Goal: Task Accomplishment & Management: Complete application form

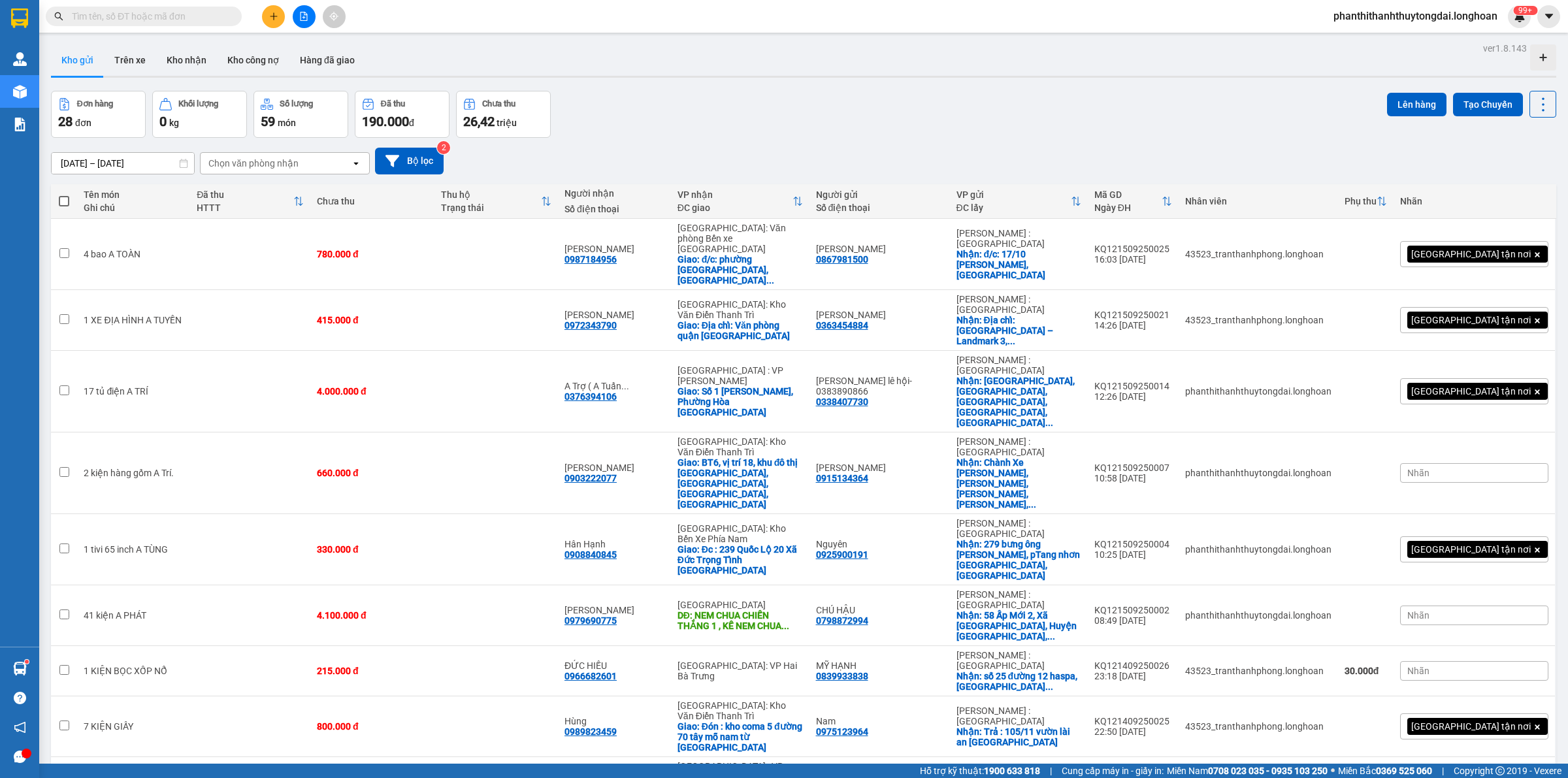
click at [302, 18] on icon "file-add" at bounding box center [304, 17] width 9 height 9
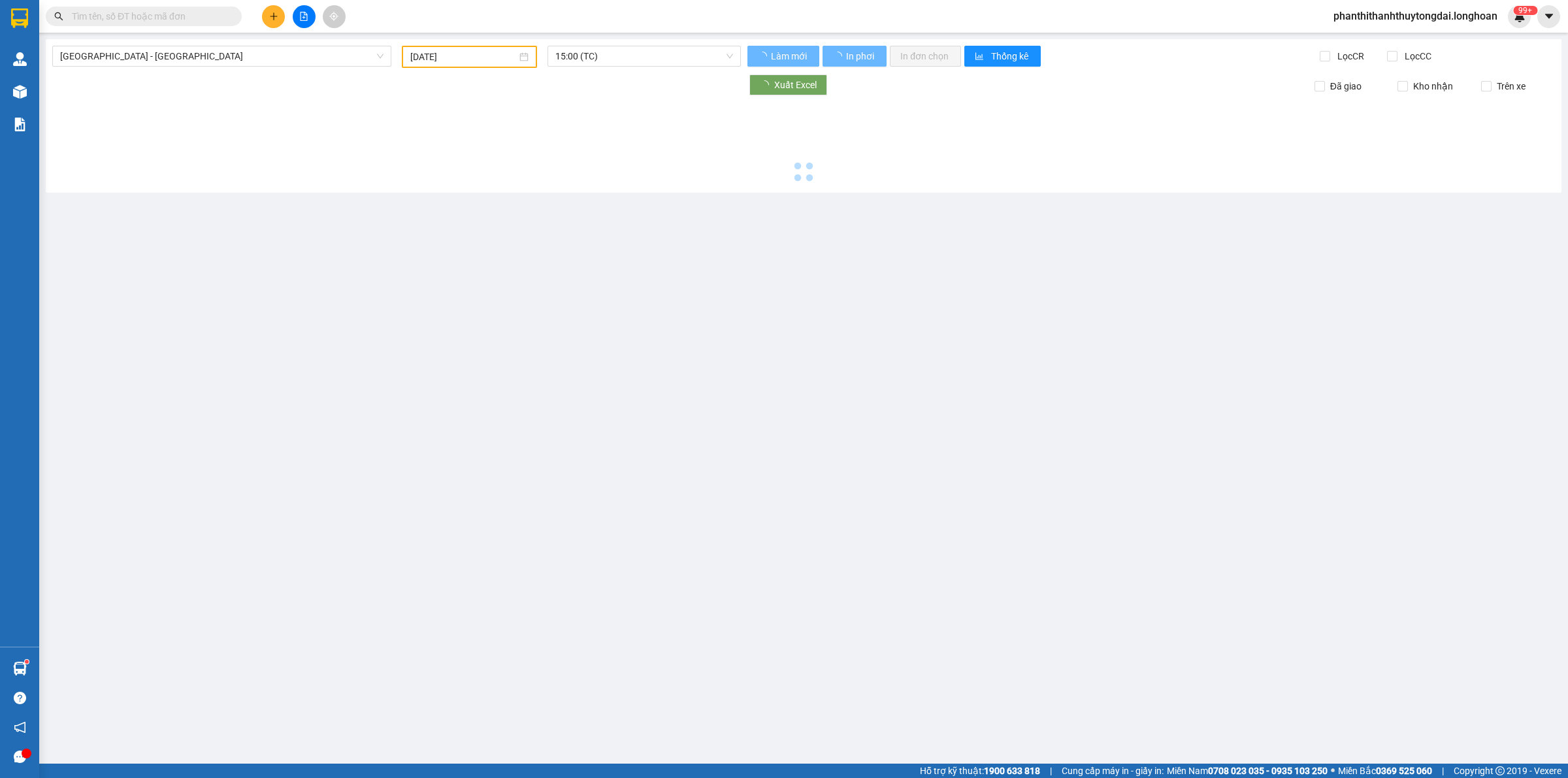
type input "[DATE]"
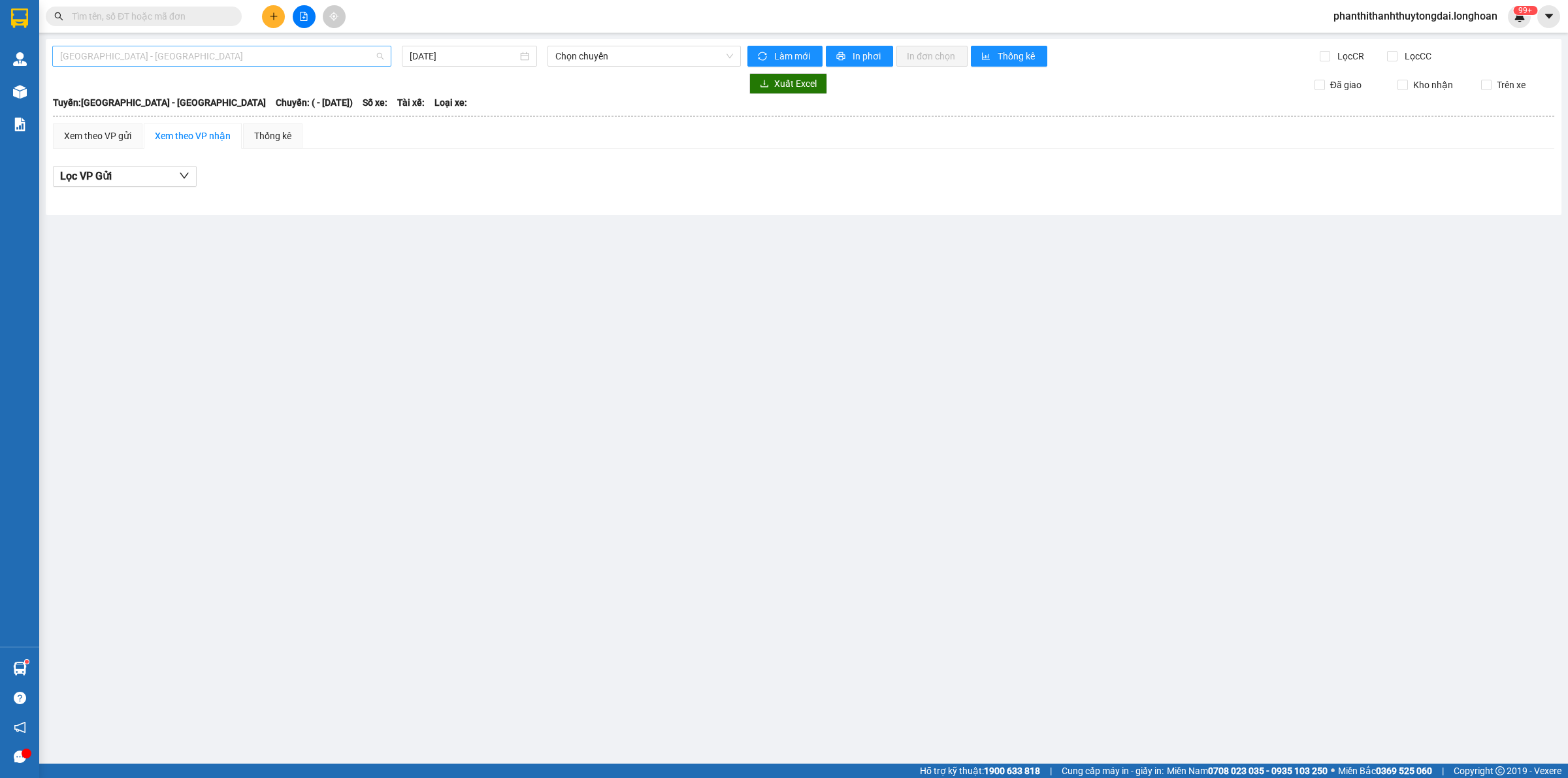
click at [266, 56] on span "[GEOGRAPHIC_DATA] - [GEOGRAPHIC_DATA]" at bounding box center [222, 55] width 323 height 20
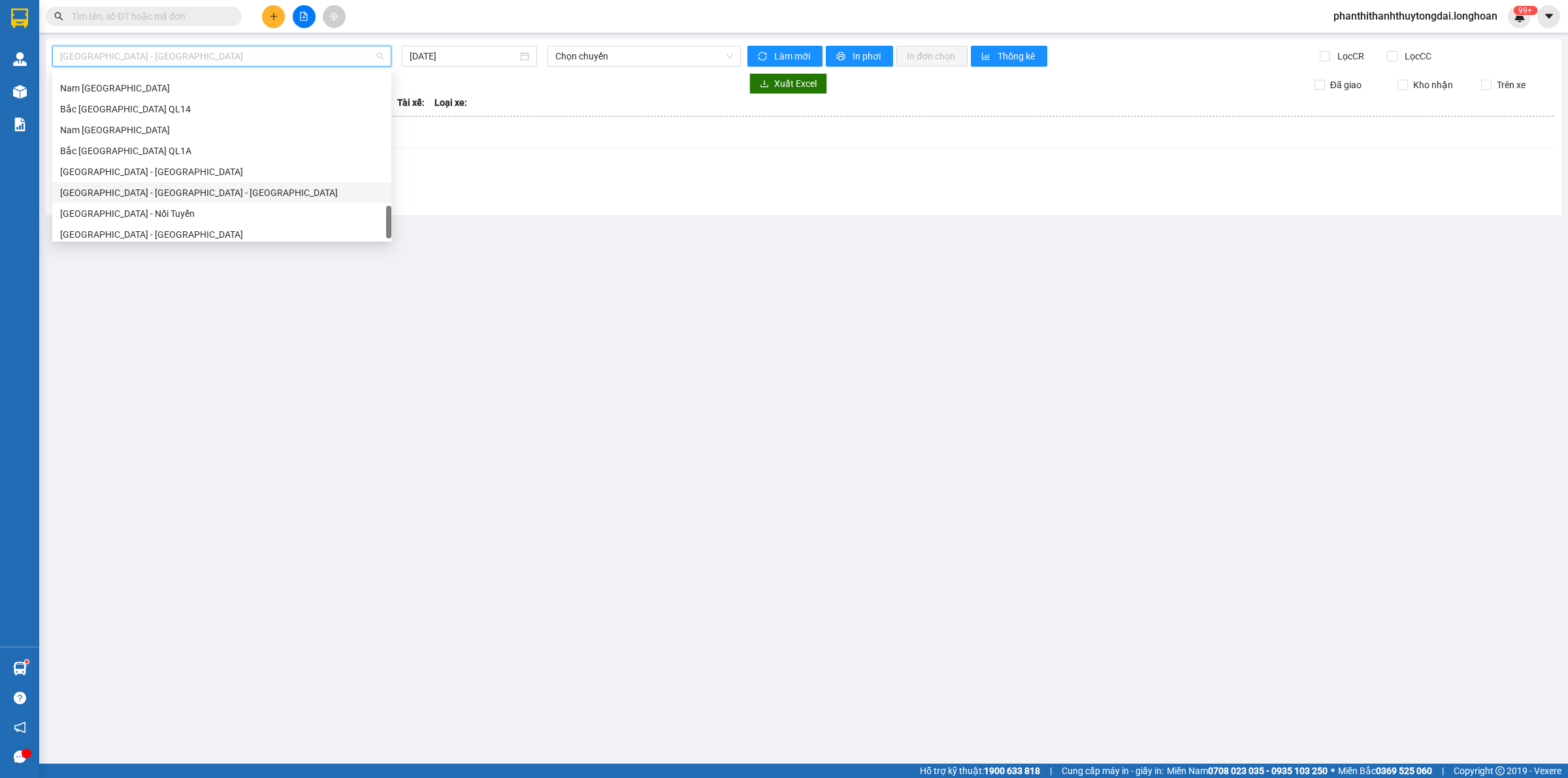
scroll to position [898, 0]
drag, startPoint x: 133, startPoint y: 207, endPoint x: 196, endPoint y: 205, distance: 63.0
click at [132, 207] on div "[GEOGRAPHIC_DATA] - Nối Tuyến" at bounding box center [222, 207] width 323 height 14
type input "[DATE]"
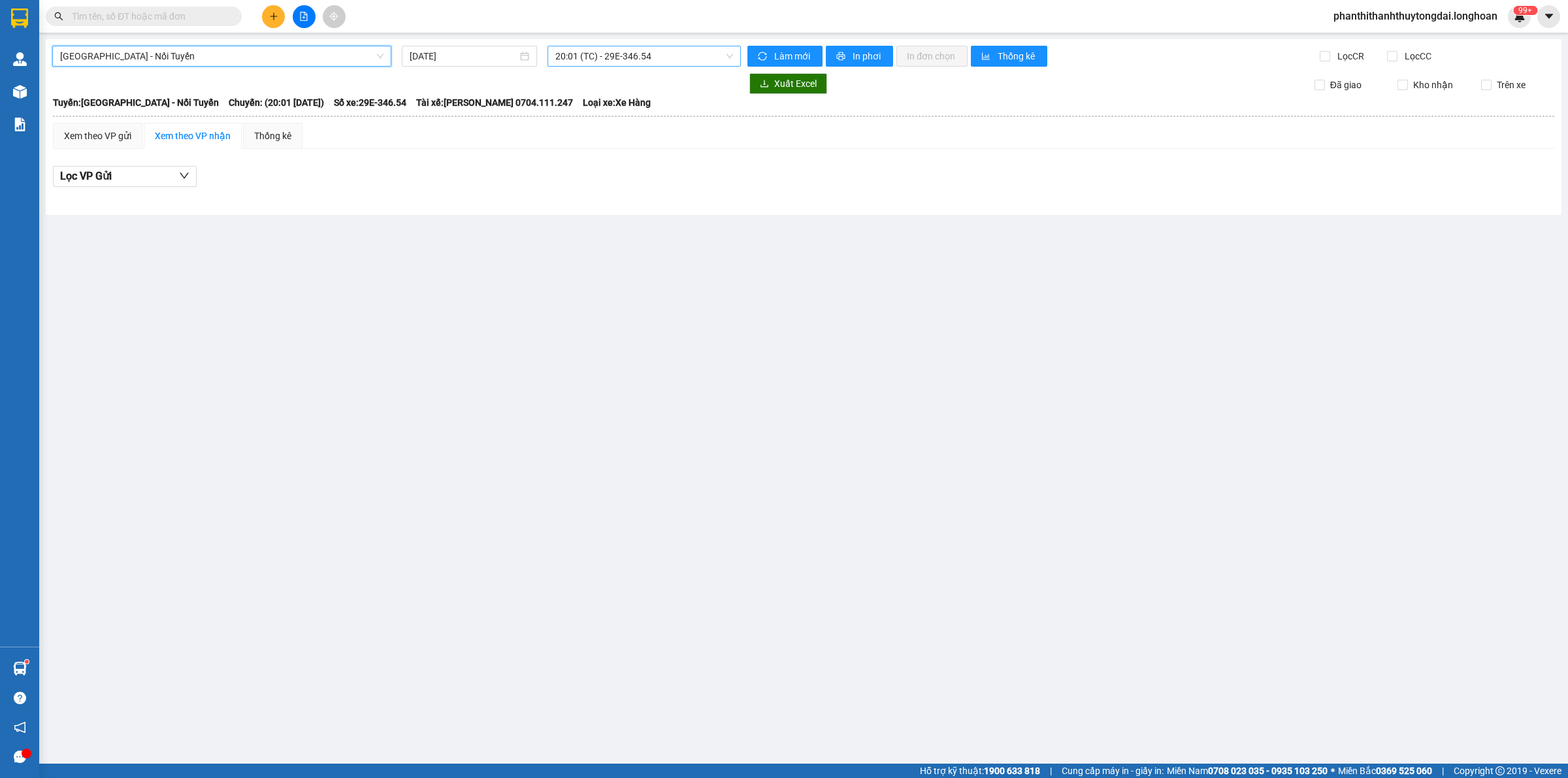
click at [656, 53] on span "20:01 (TC) - 29E-346.54" at bounding box center [644, 55] width 178 height 20
click at [97, 136] on div "Xem theo VP gửi" at bounding box center [98, 135] width 68 height 14
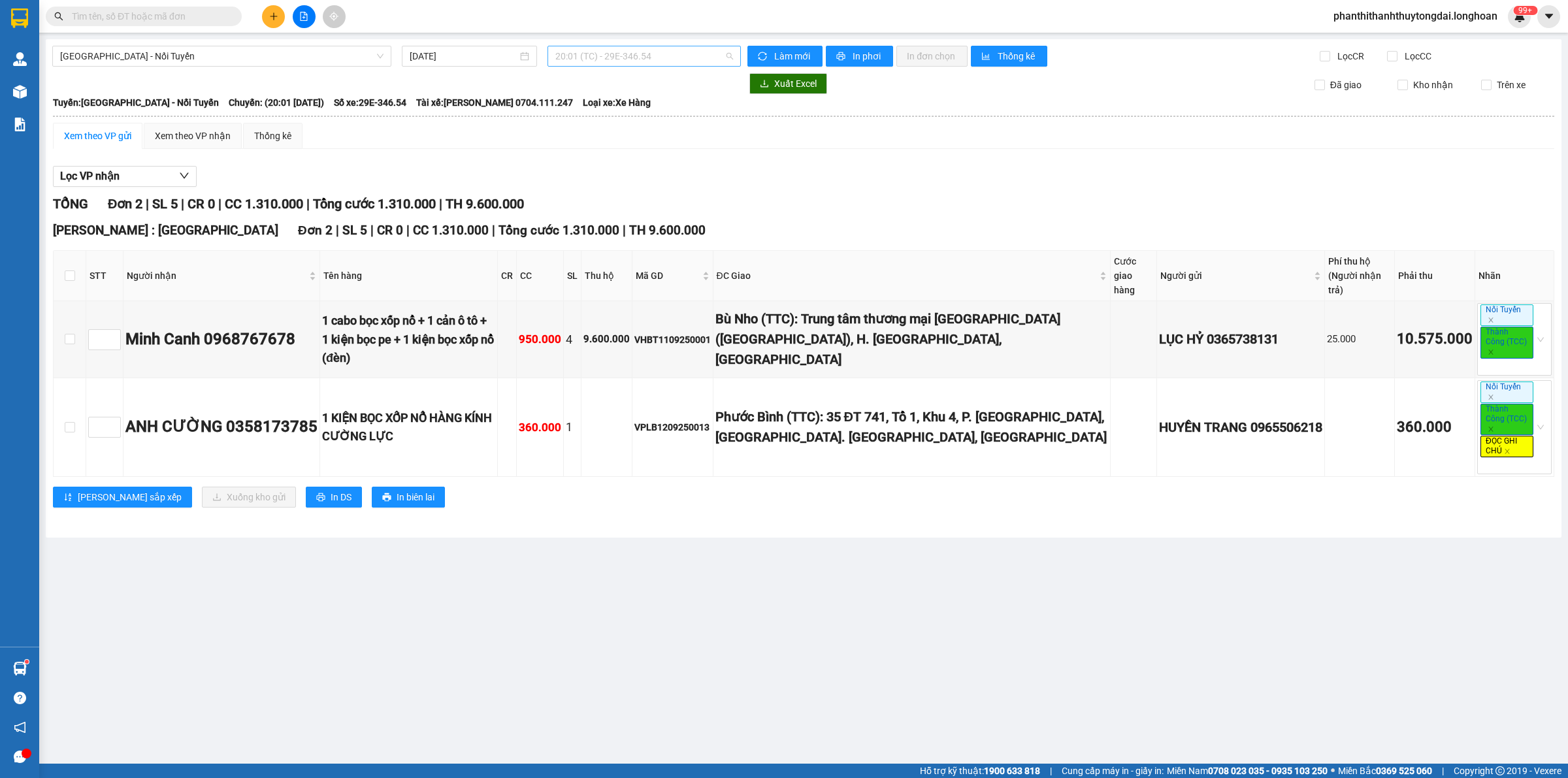
click at [680, 50] on span "20:01 (TC) - 29E-346.54" at bounding box center [644, 55] width 178 height 20
click at [607, 174] on div "20:04 (TC) - 29E-346.54" at bounding box center [605, 165] width 118 height 21
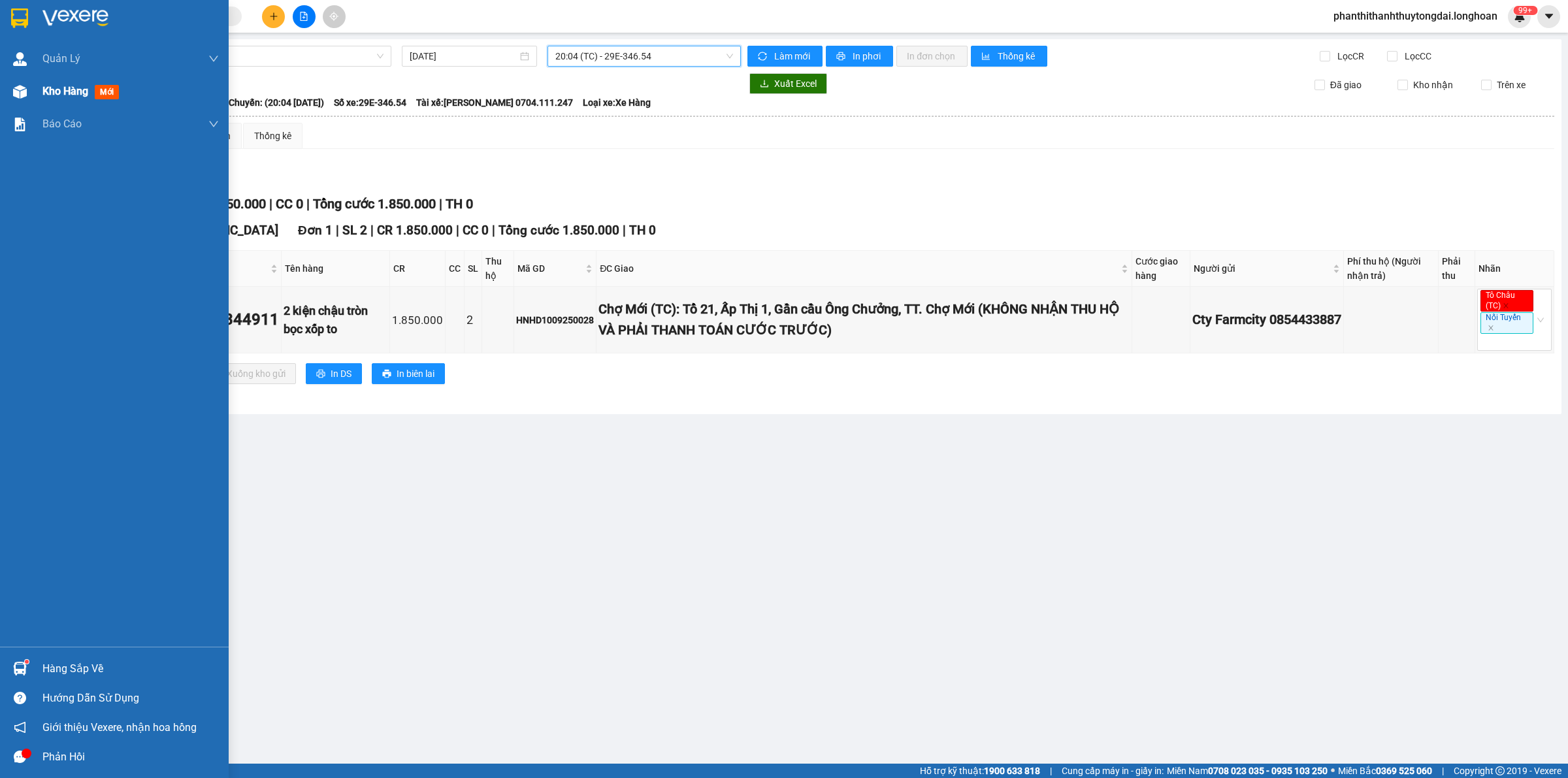
click at [46, 90] on span "Kho hàng" at bounding box center [65, 90] width 46 height 12
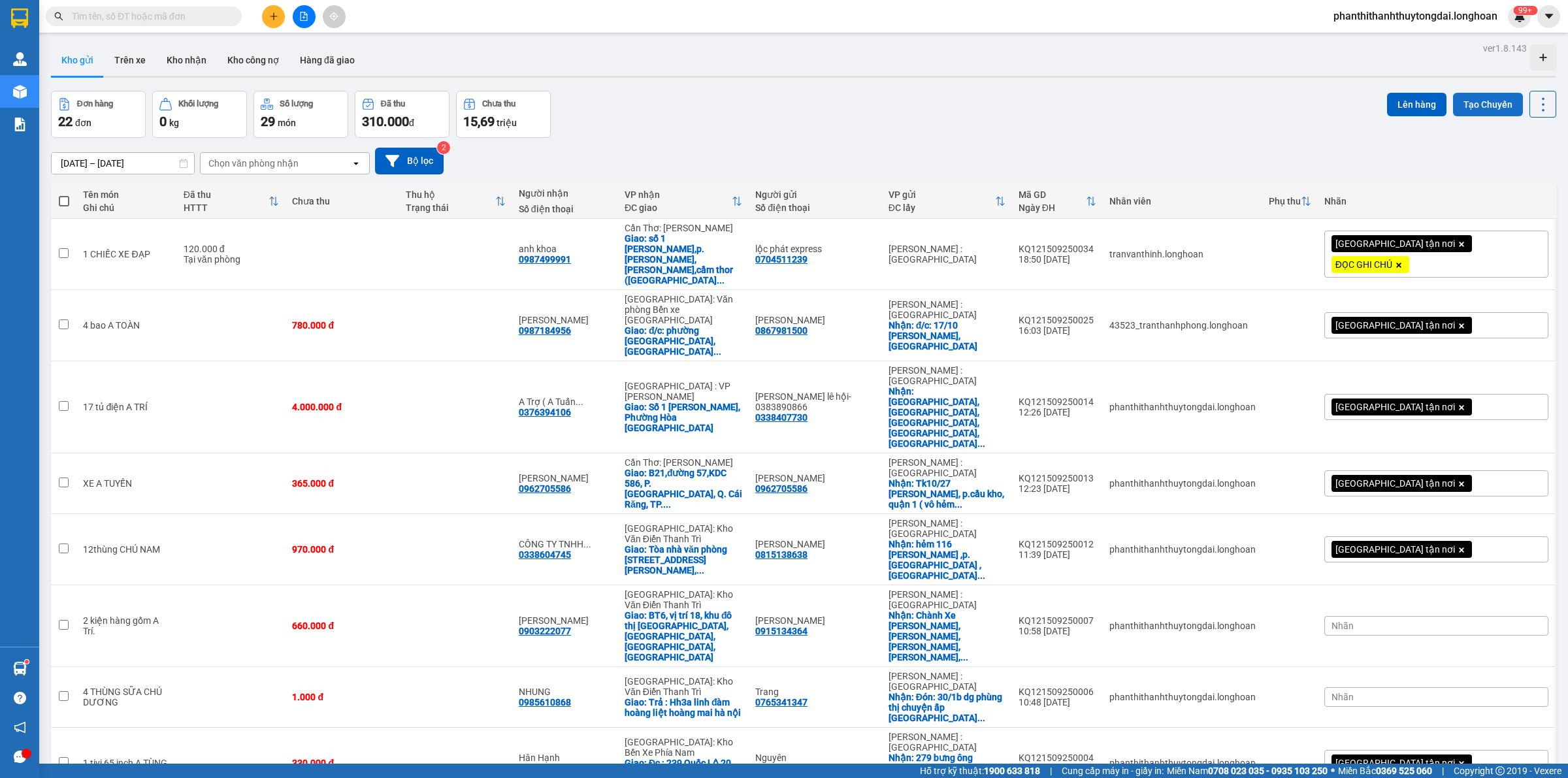
click at [1497, 105] on button "Tạo Chuyến" at bounding box center [1488, 104] width 70 height 23
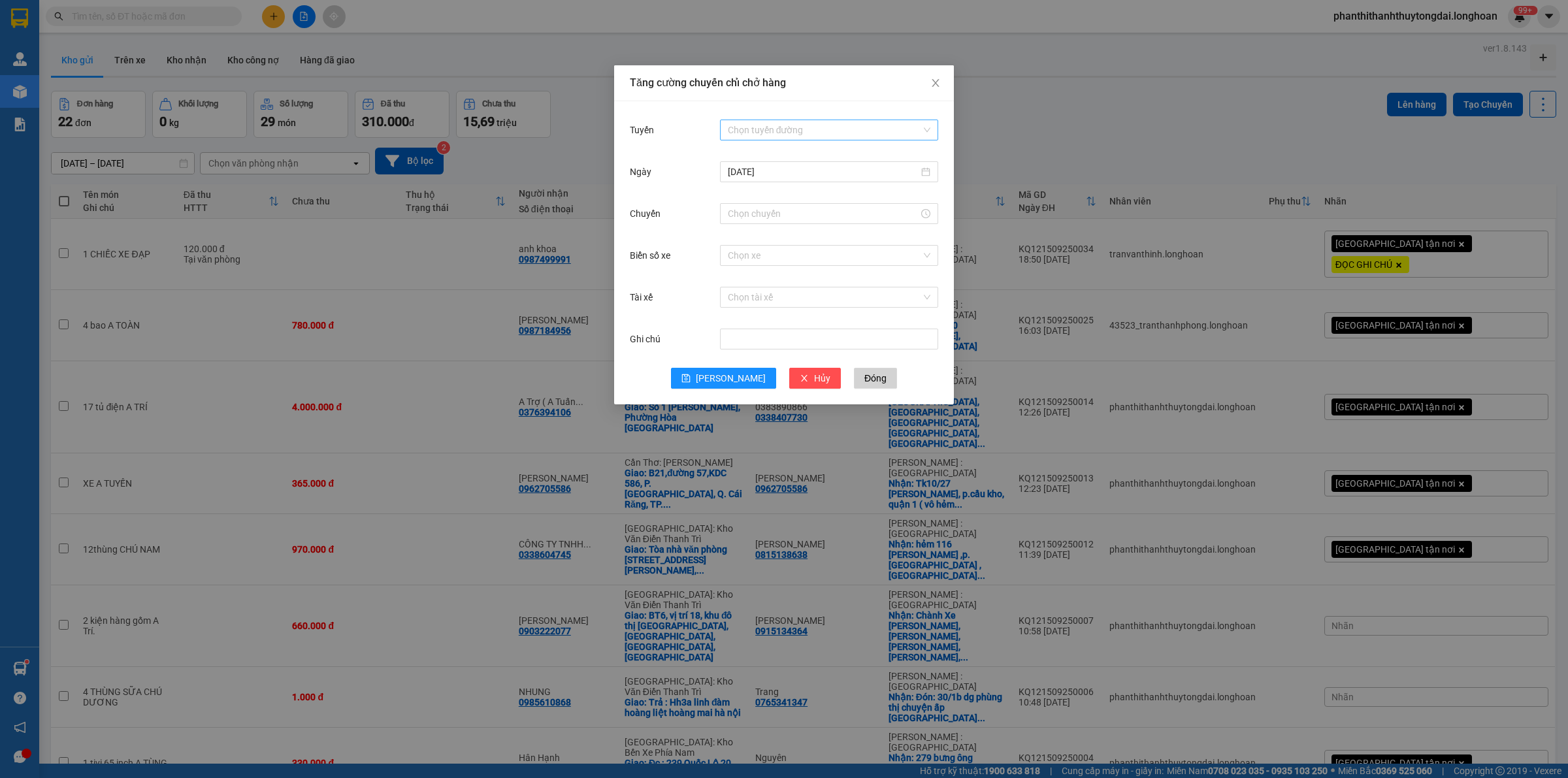
click at [771, 125] on input "Tuyến" at bounding box center [824, 130] width 194 height 20
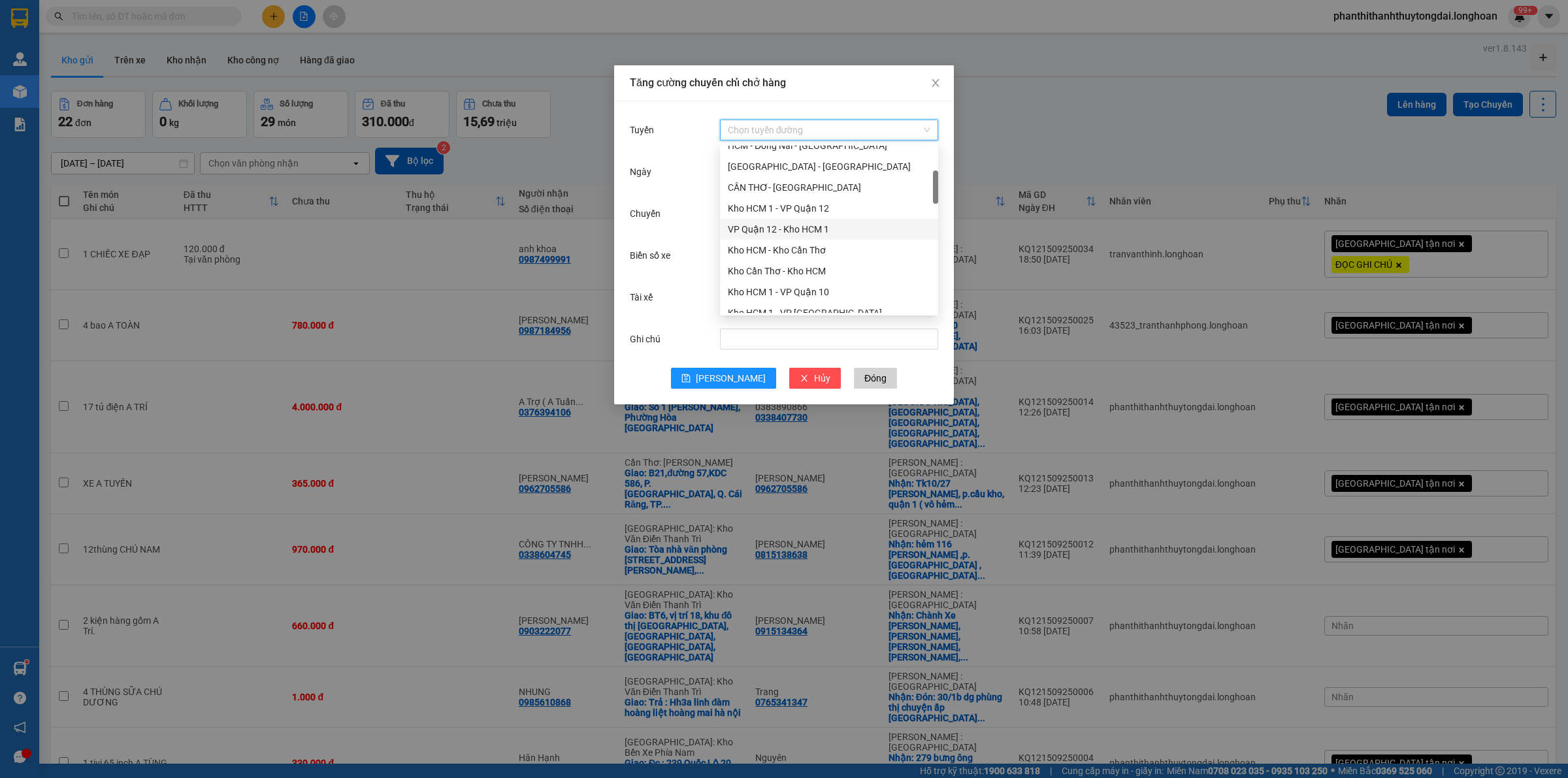
scroll to position [272, 0]
drag, startPoint x: 805, startPoint y: 226, endPoint x: 798, endPoint y: 219, distance: 9.9
click at [804, 226] on div "Kho HCM 1 - VP Bình Thạnh" at bounding box center [829, 218] width 218 height 21
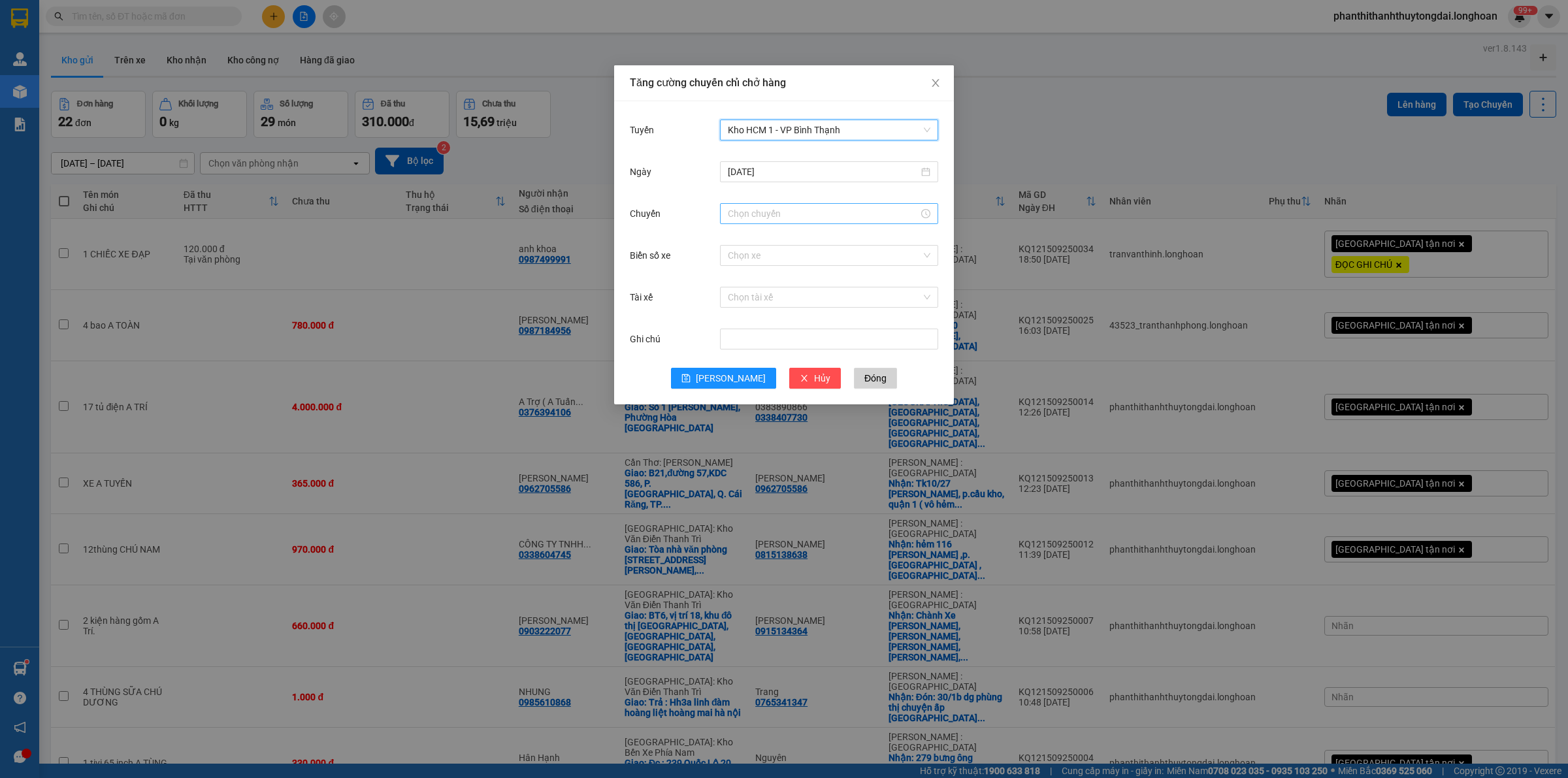
click at [762, 220] on input "Chuyến" at bounding box center [823, 213] width 191 height 14
click at [739, 259] on div "16" at bounding box center [738, 258] width 37 height 18
type input "16:00"
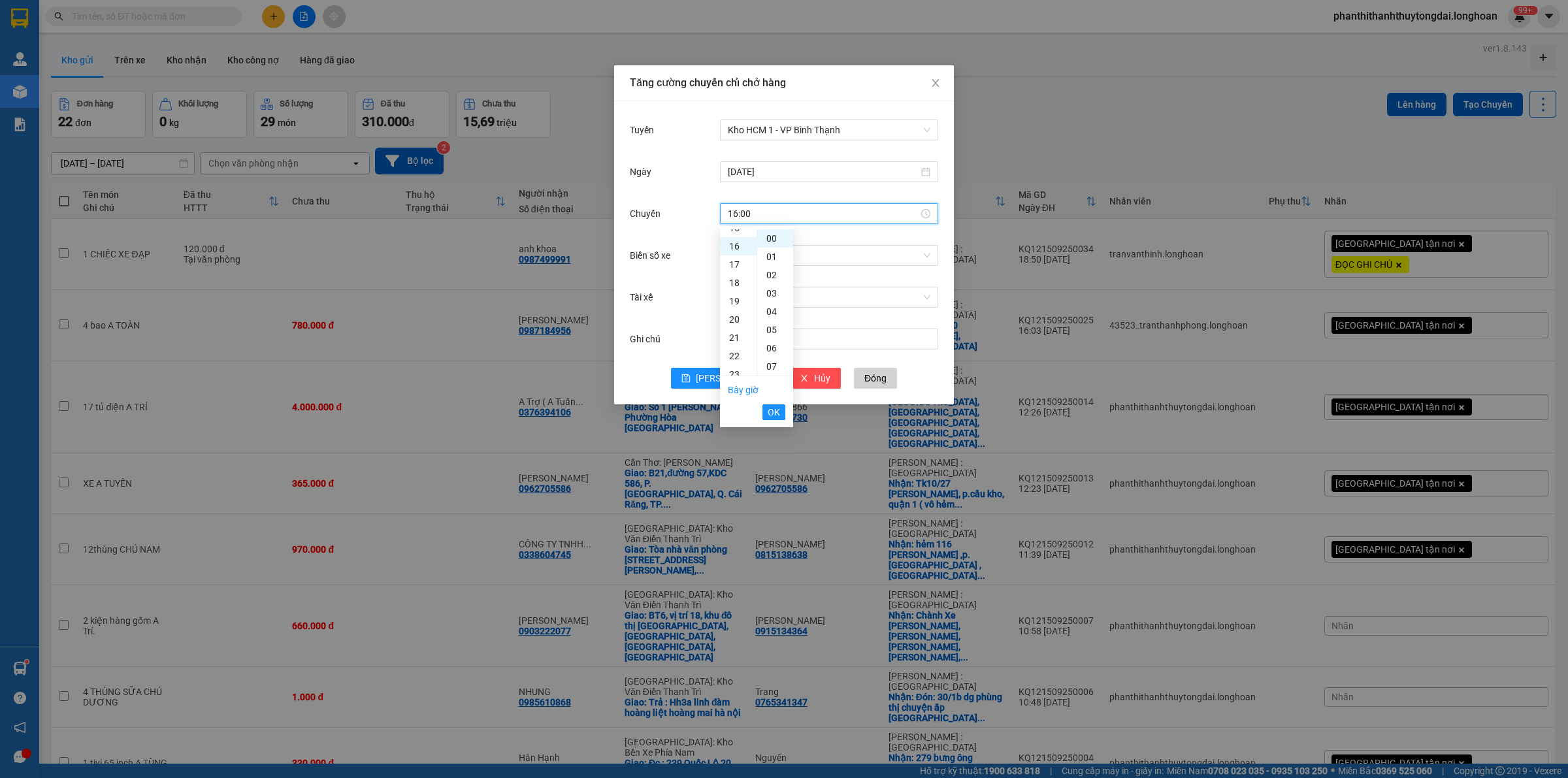
scroll to position [292, 0]
click at [779, 410] on button "OK" at bounding box center [774, 412] width 23 height 16
click at [765, 258] on input "Biển số xe" at bounding box center [824, 255] width 194 height 20
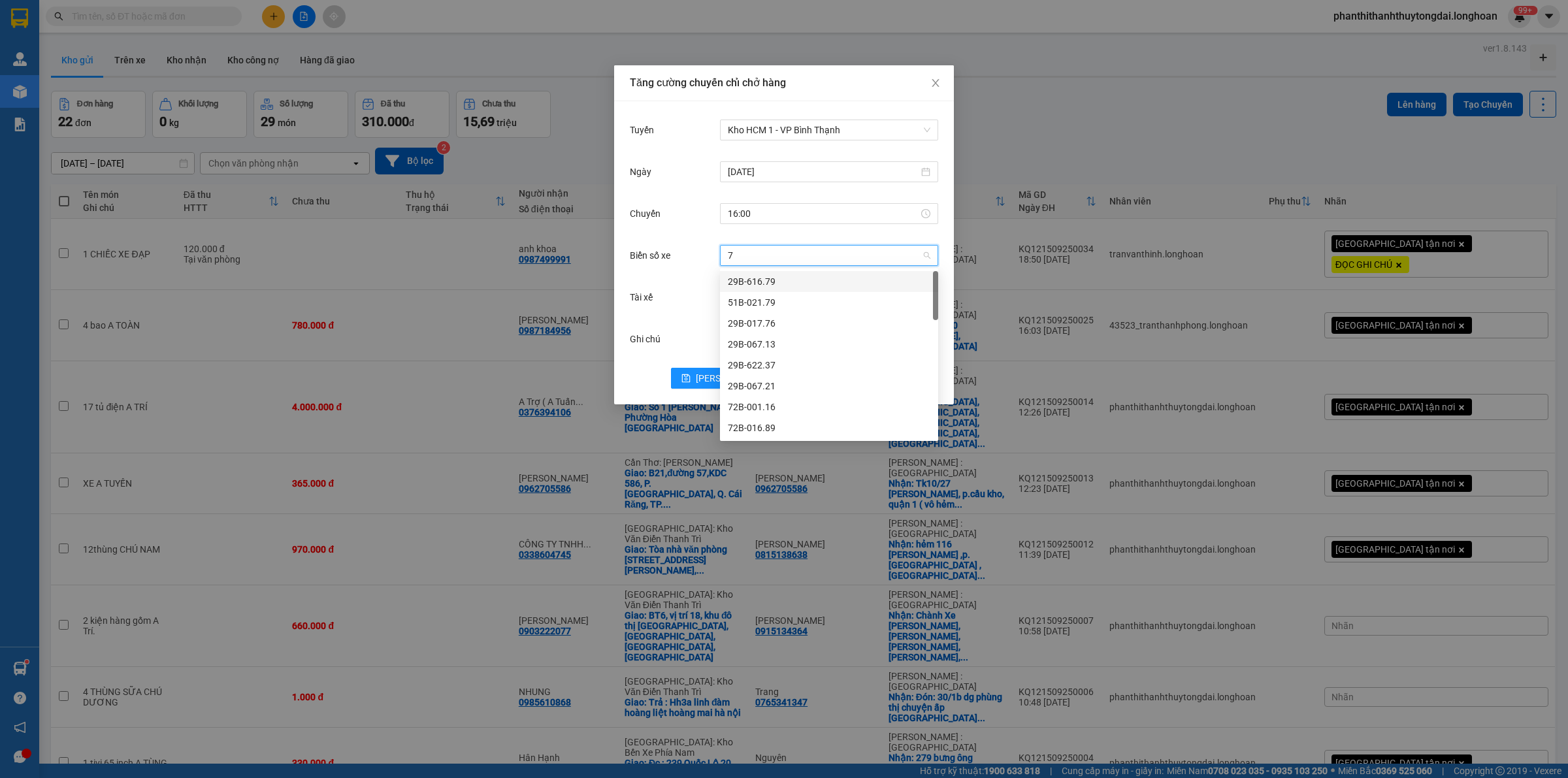
type input "73"
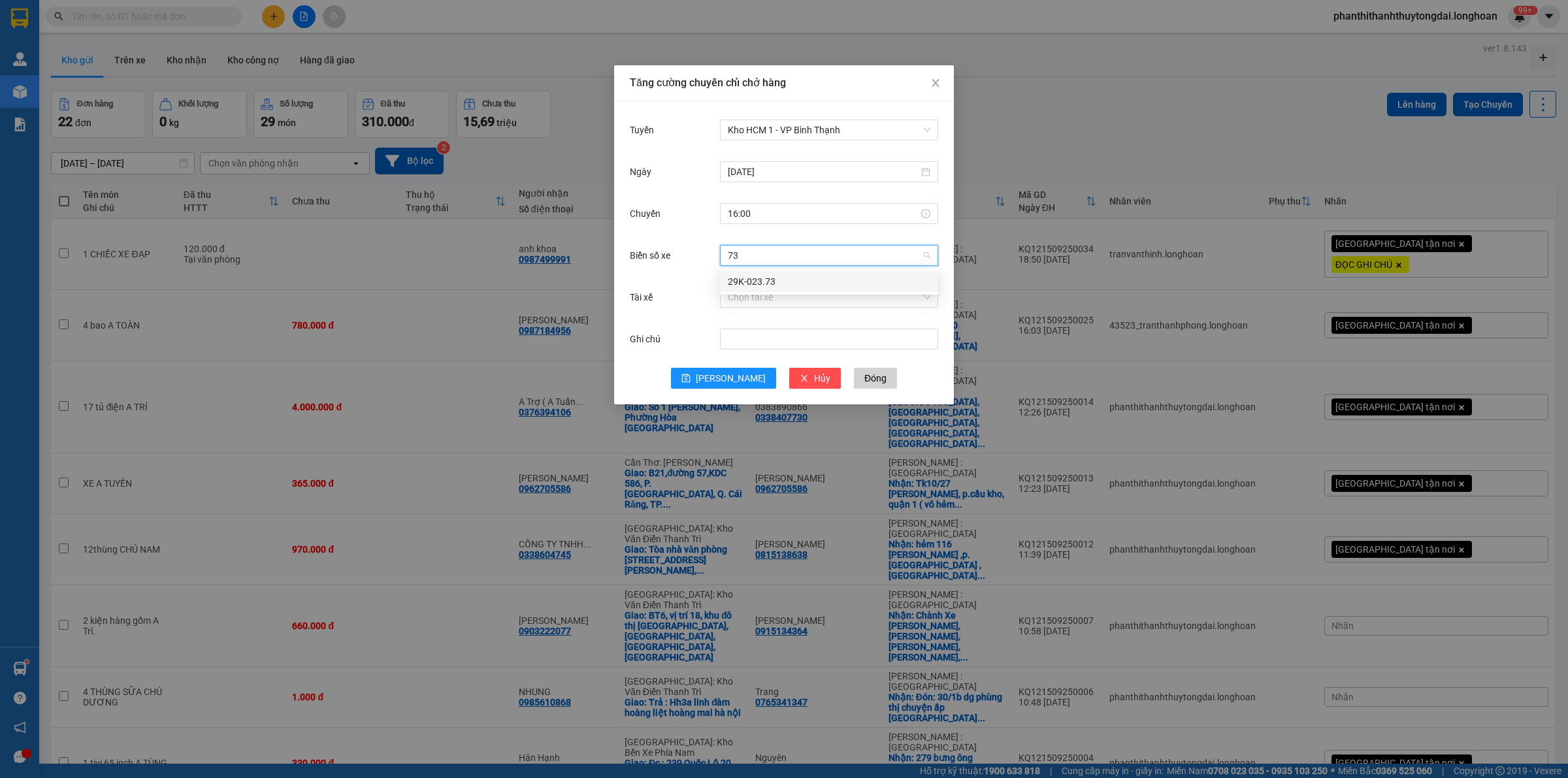
click at [772, 284] on div "29K-023.73" at bounding box center [828, 281] width 202 height 14
click at [762, 299] on input "Tài xế" at bounding box center [824, 297] width 194 height 20
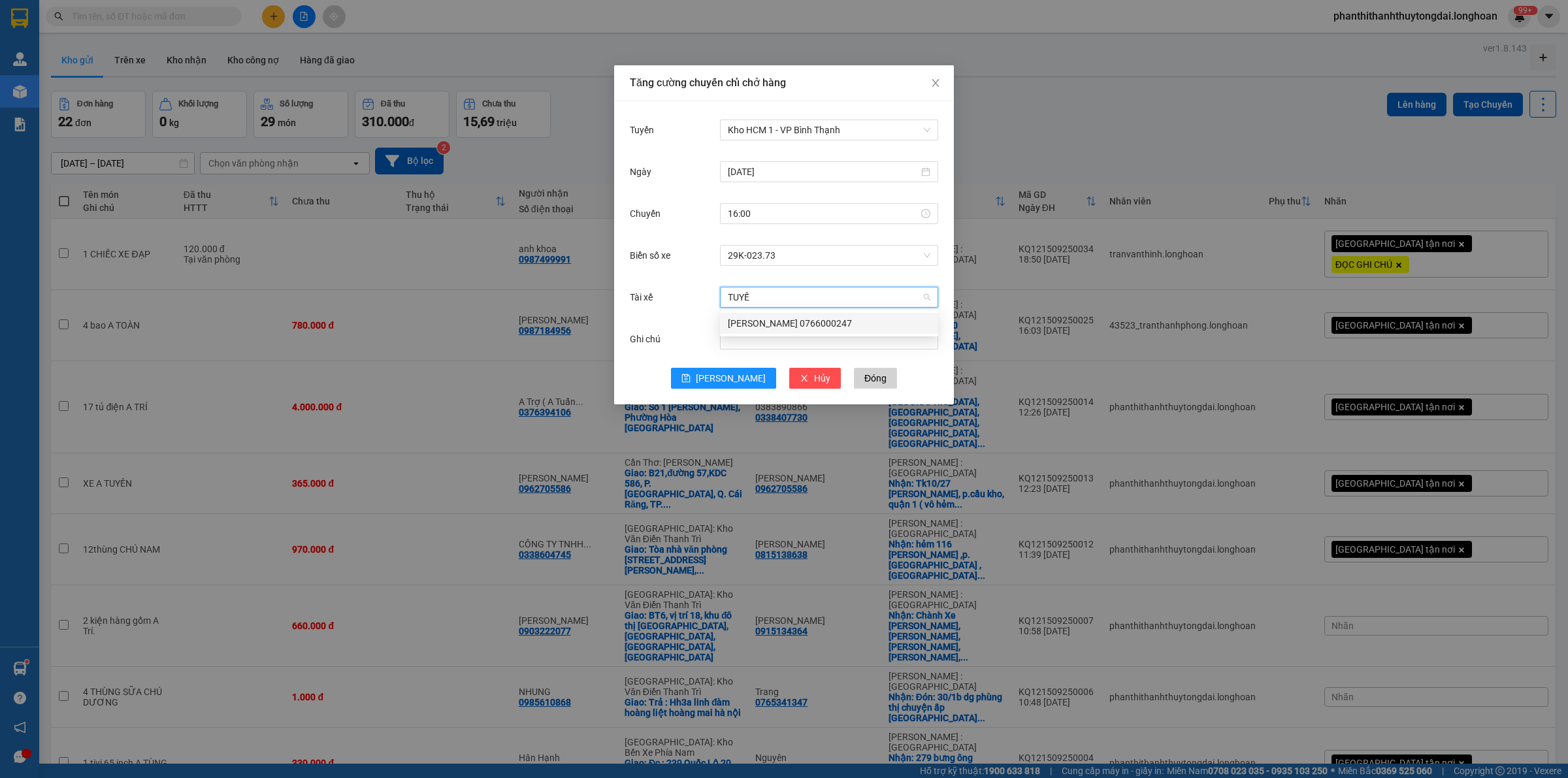
type input "TUYẾN"
click at [795, 331] on div "[PERSON_NAME] 0766000247" at bounding box center [829, 323] width 218 height 21
click at [725, 374] on span "[PERSON_NAME]" at bounding box center [730, 378] width 70 height 14
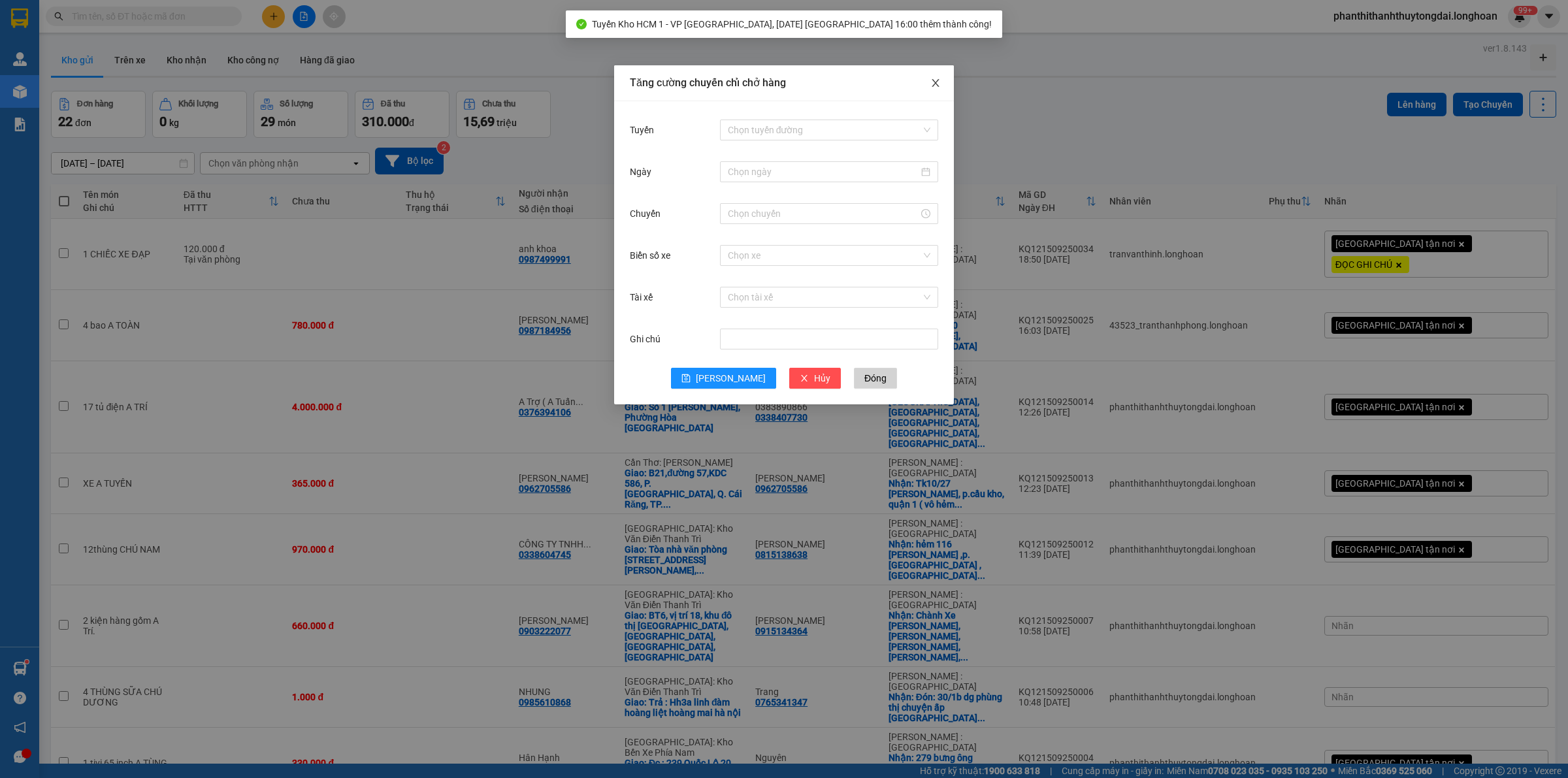
drag, startPoint x: 937, startPoint y: 78, endPoint x: 934, endPoint y: 93, distance: 15.3
click at [936, 78] on icon "close" at bounding box center [935, 83] width 10 height 10
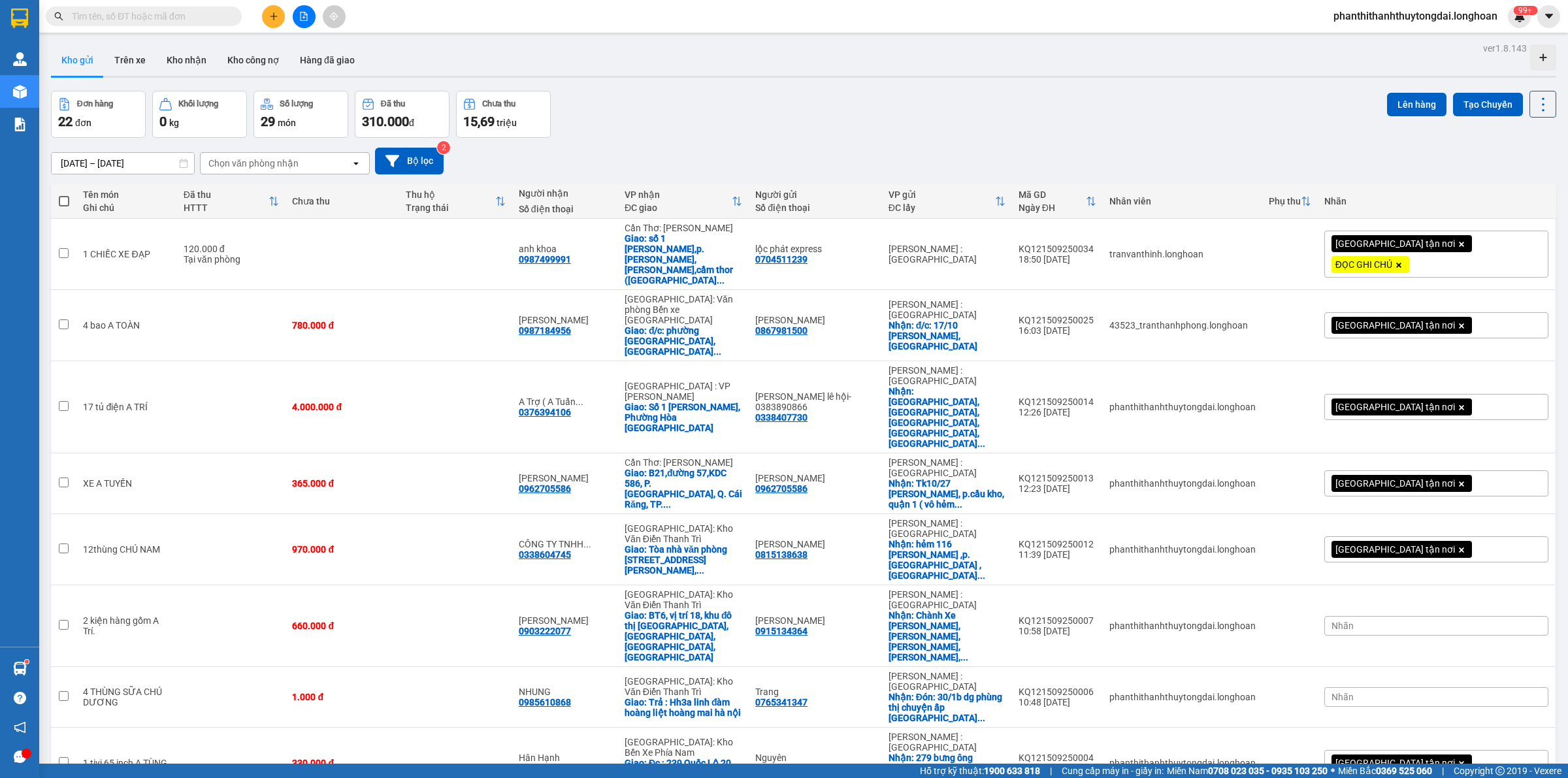
drag, startPoint x: 1488, startPoint y: 101, endPoint x: 1415, endPoint y: 180, distance: 107.6
click at [1488, 101] on button "Tạo Chuyến" at bounding box center [1488, 104] width 70 height 23
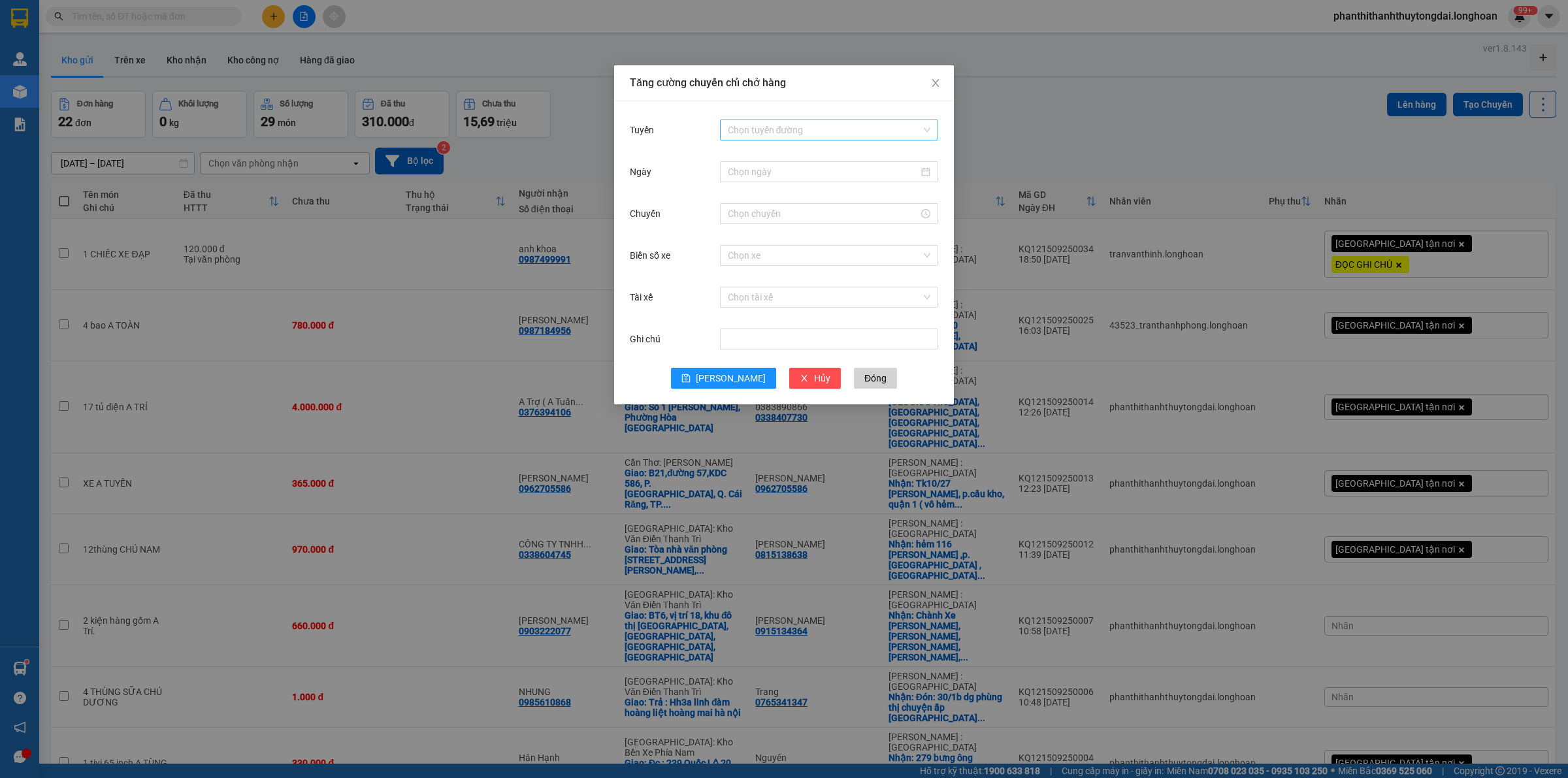
click at [796, 132] on input "Tuyến" at bounding box center [824, 130] width 194 height 20
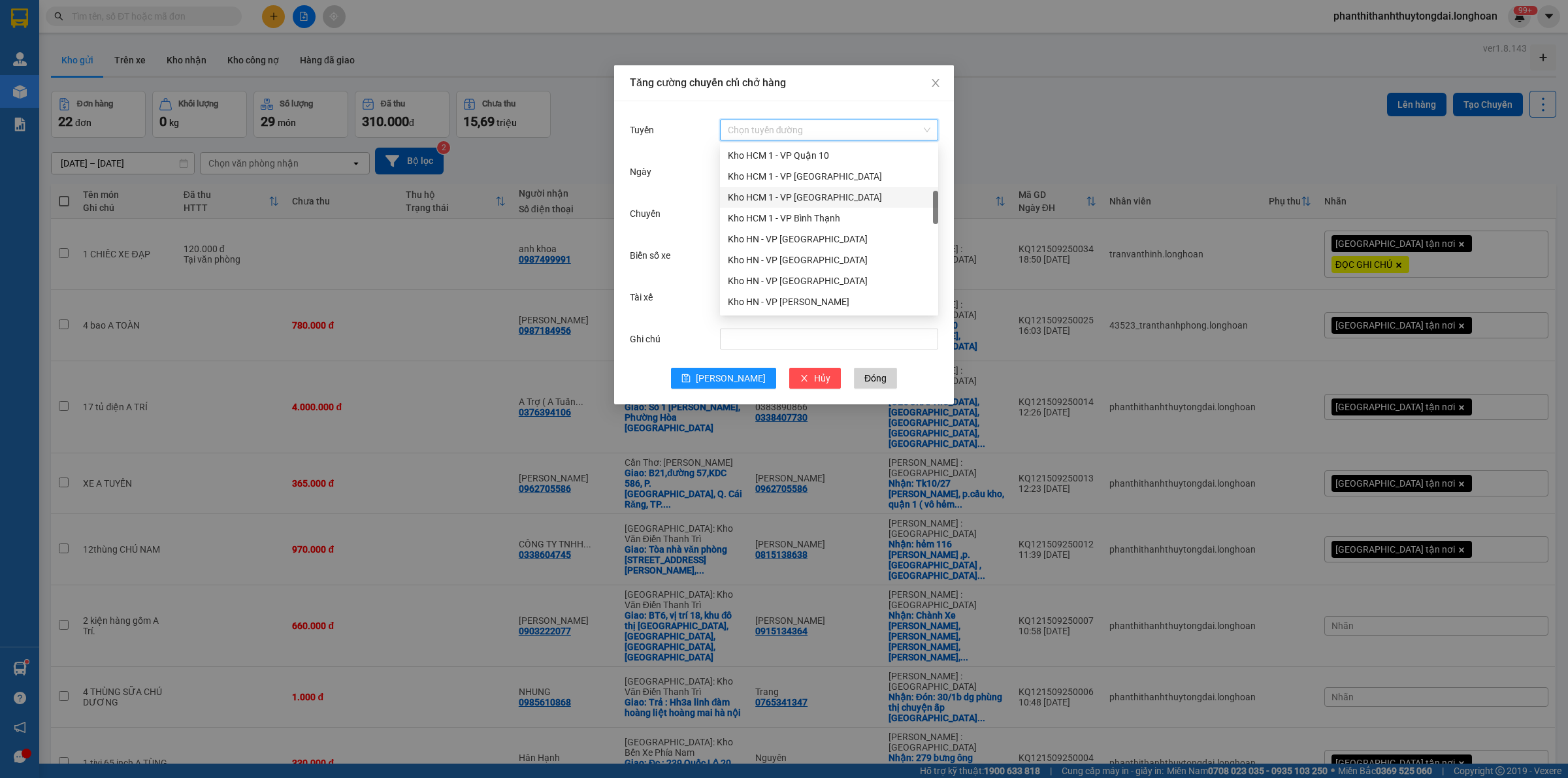
click at [824, 194] on div "Kho HCM 1 - VP [GEOGRAPHIC_DATA]" at bounding box center [828, 196] width 202 height 14
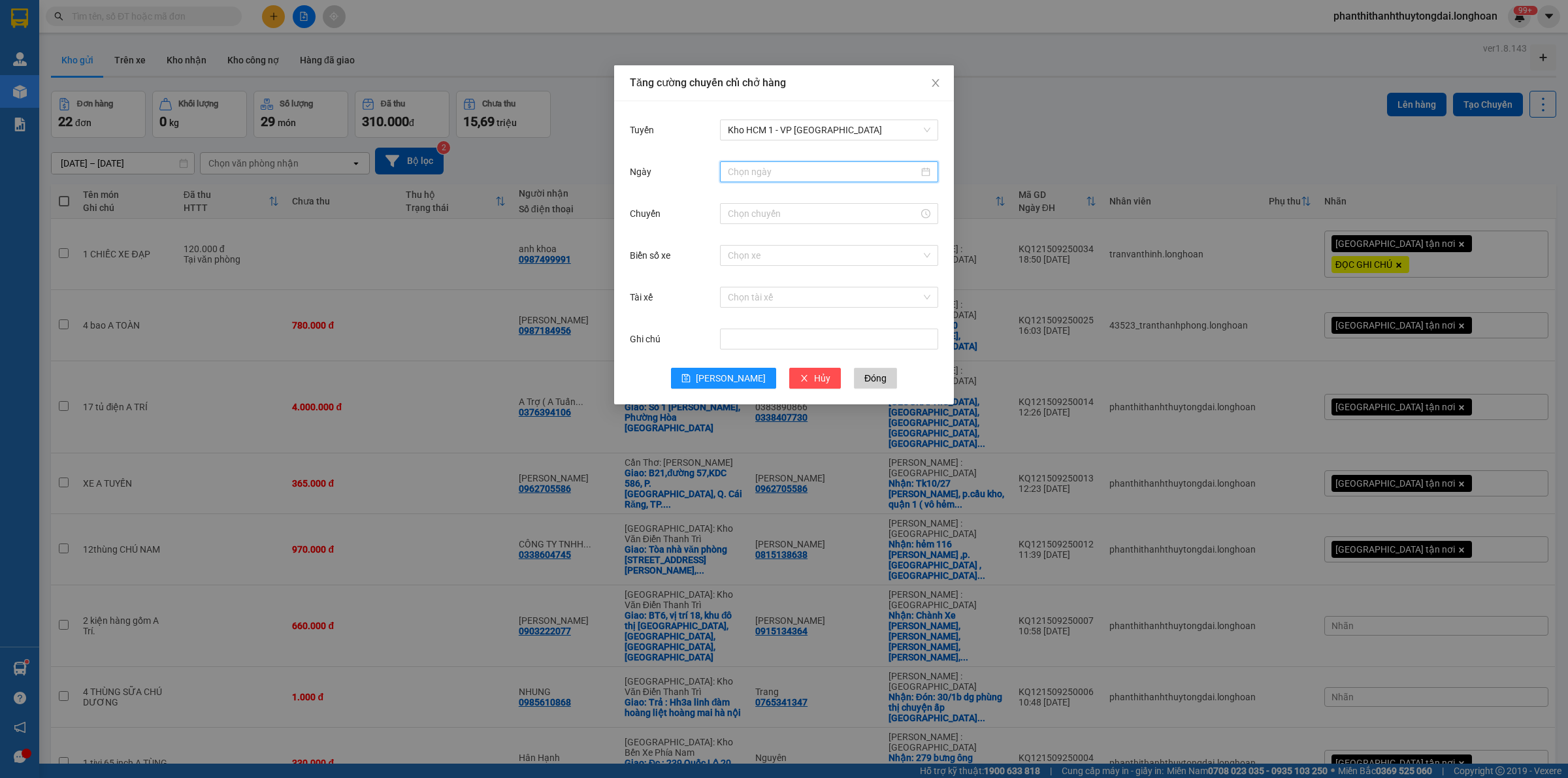
click at [751, 171] on input "Ngày" at bounding box center [823, 171] width 191 height 14
type input "[DATE]"
click at [763, 290] on div "15" at bounding box center [762, 287] width 16 height 16
click at [748, 214] on input "Chuyến" at bounding box center [823, 213] width 191 height 14
click at [736, 255] on div "17" at bounding box center [738, 257] width 37 height 18
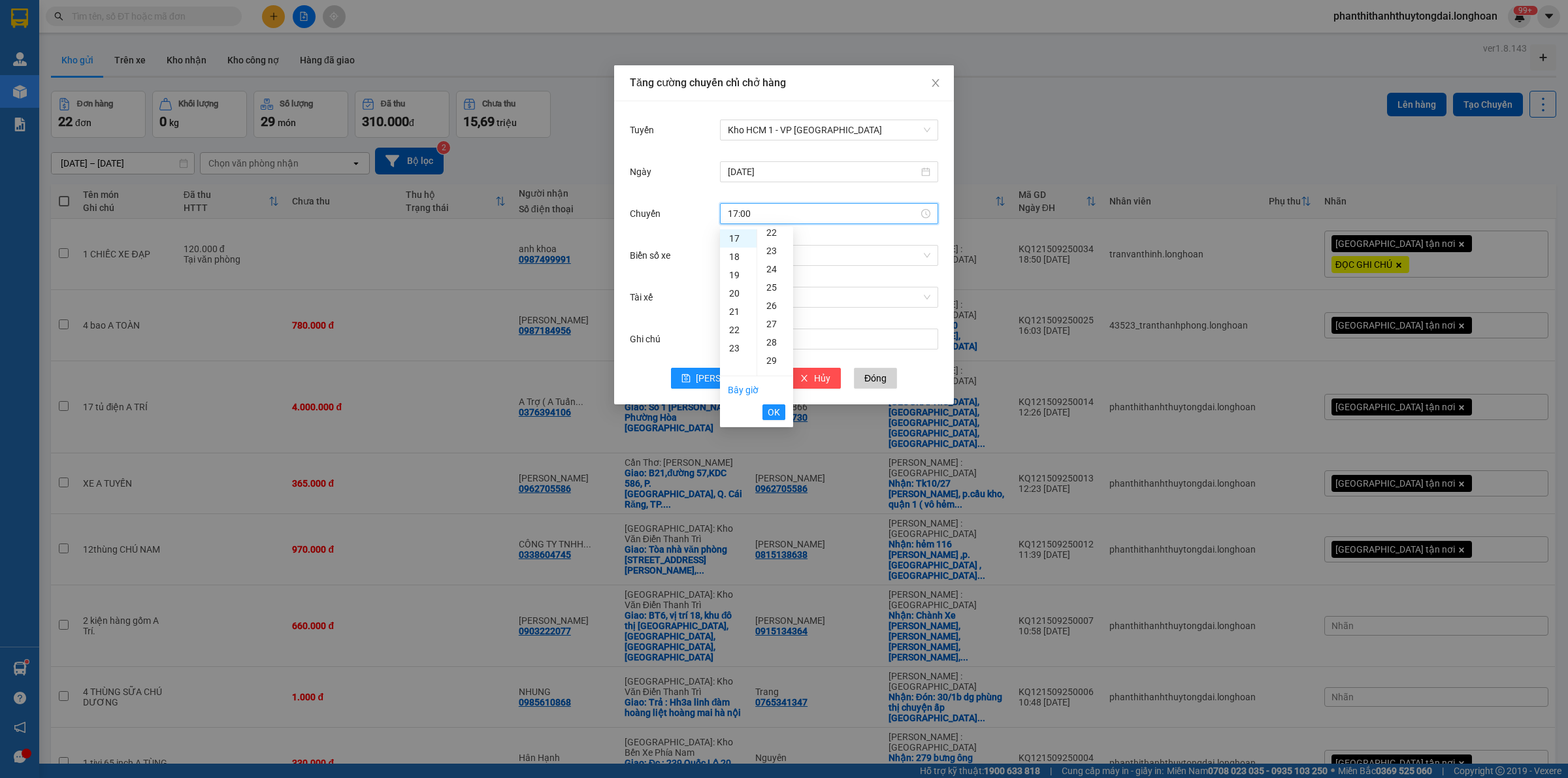
scroll to position [544, 0]
click at [769, 241] on div "30" at bounding box center [776, 242] width 36 height 18
type input "17:30"
click at [772, 413] on span "OK" at bounding box center [774, 412] width 12 height 14
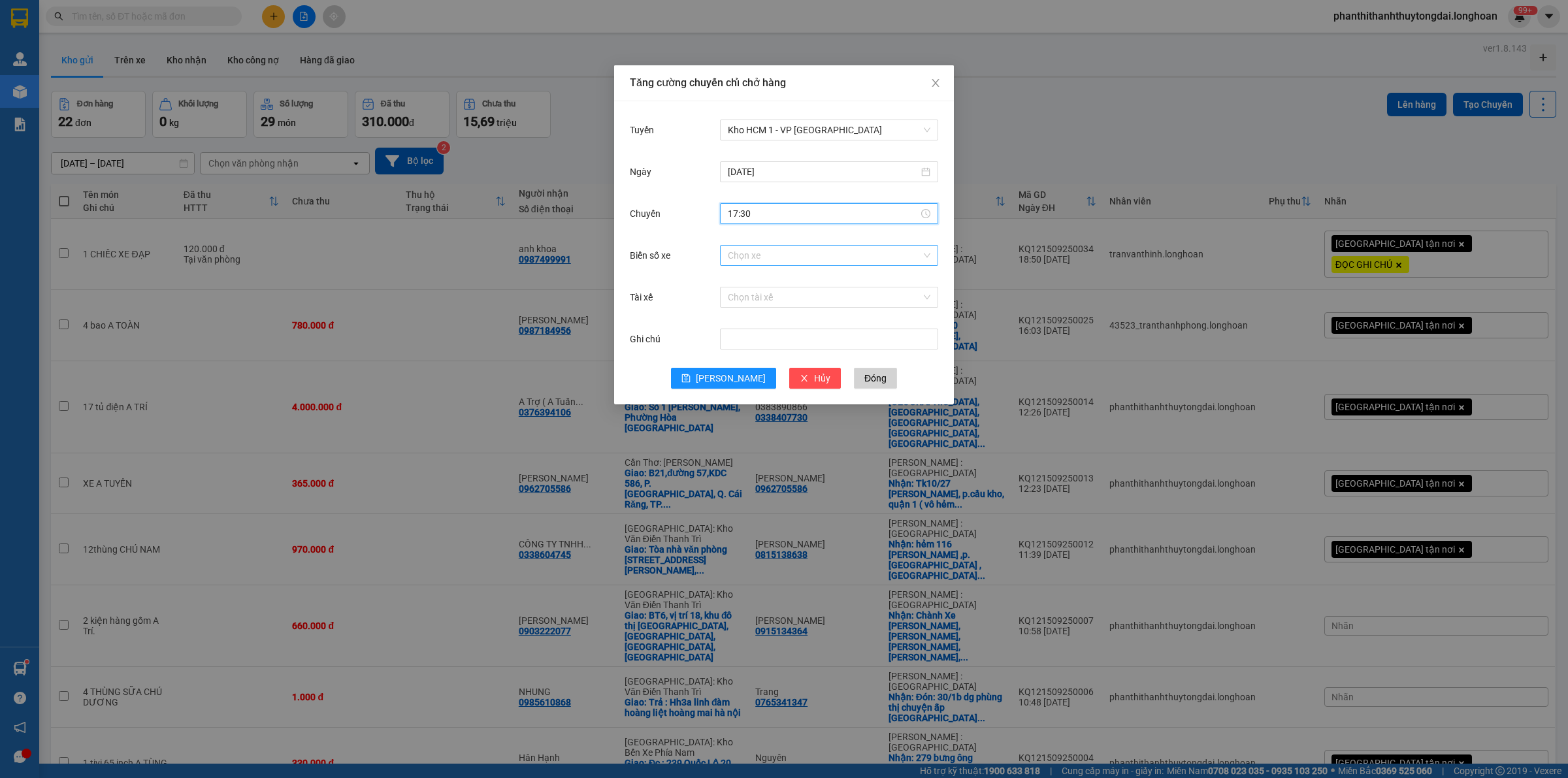
click at [756, 256] on input "Biển số xe" at bounding box center [824, 255] width 194 height 20
type input "346"
click at [760, 279] on div "29E-346.54" at bounding box center [828, 281] width 202 height 14
click at [761, 298] on input "Tài xế" at bounding box center [824, 297] width 194 height 20
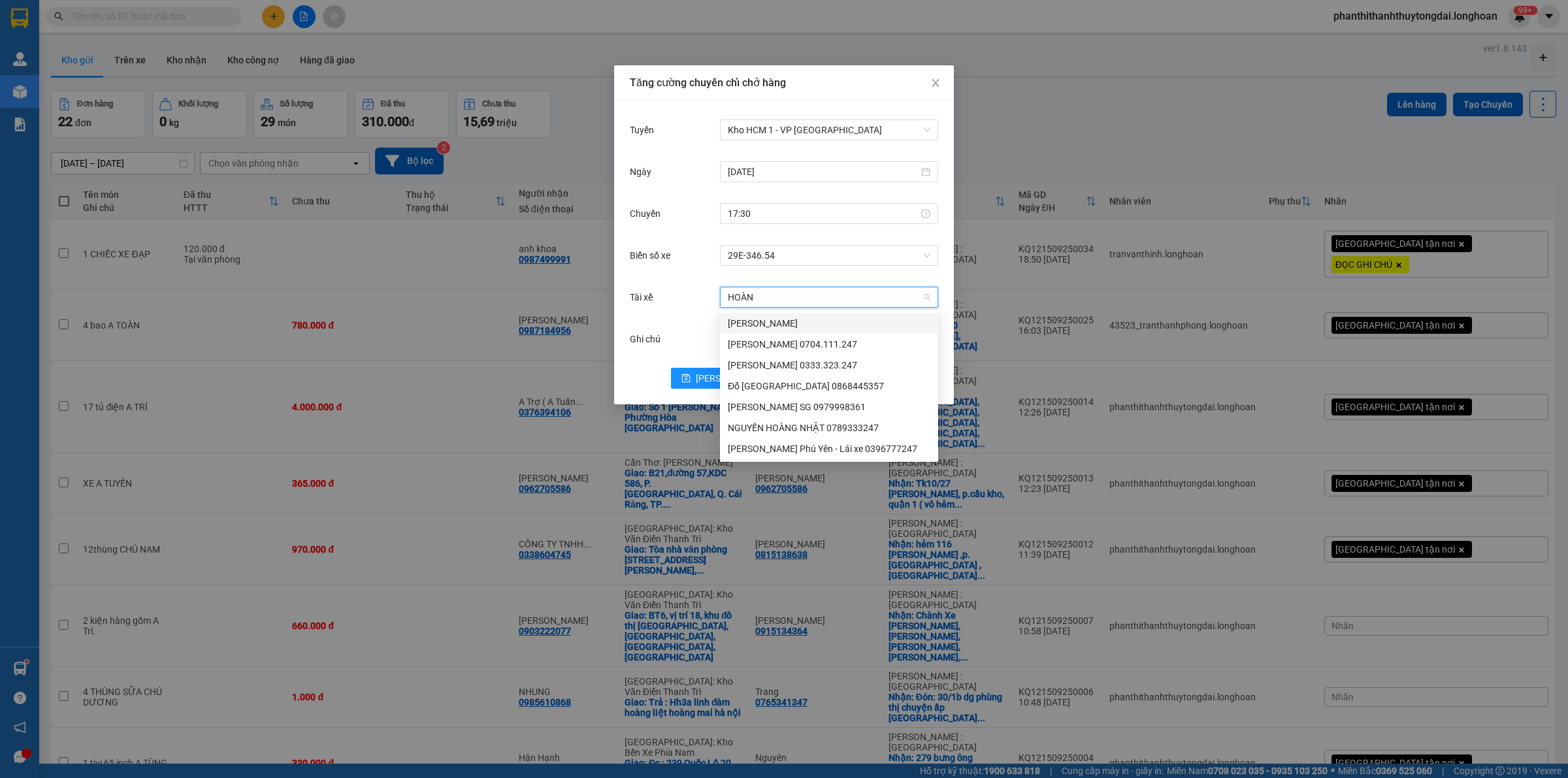
type input "HOÀNG"
click at [822, 389] on div "Đỗ [GEOGRAPHIC_DATA] 0868445357" at bounding box center [828, 385] width 202 height 14
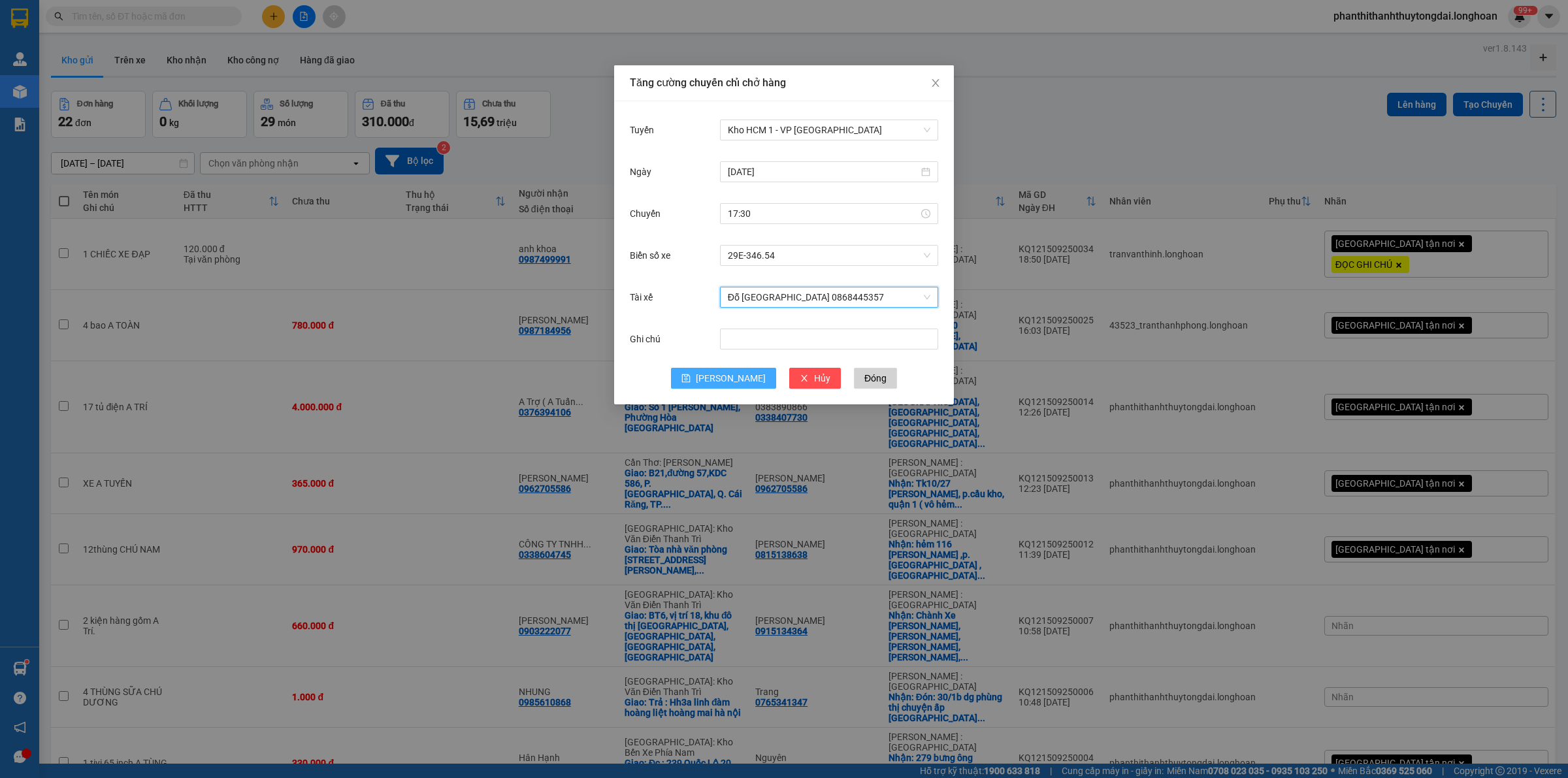
click at [691, 382] on icon "save" at bounding box center [686, 378] width 8 height 8
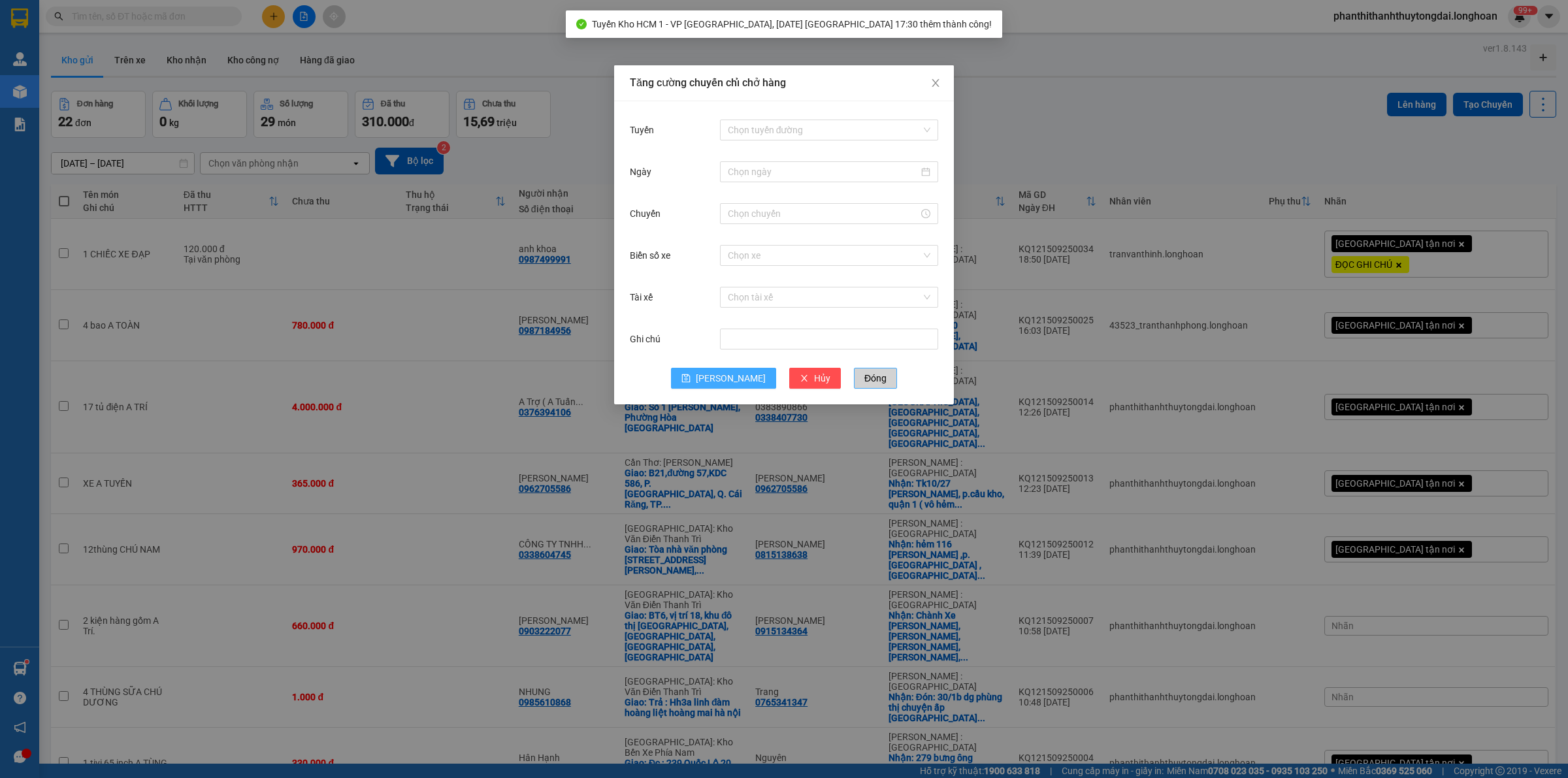
click at [864, 379] on span "Đóng" at bounding box center [875, 378] width 23 height 14
